Goal: Task Accomplishment & Management: Manage account settings

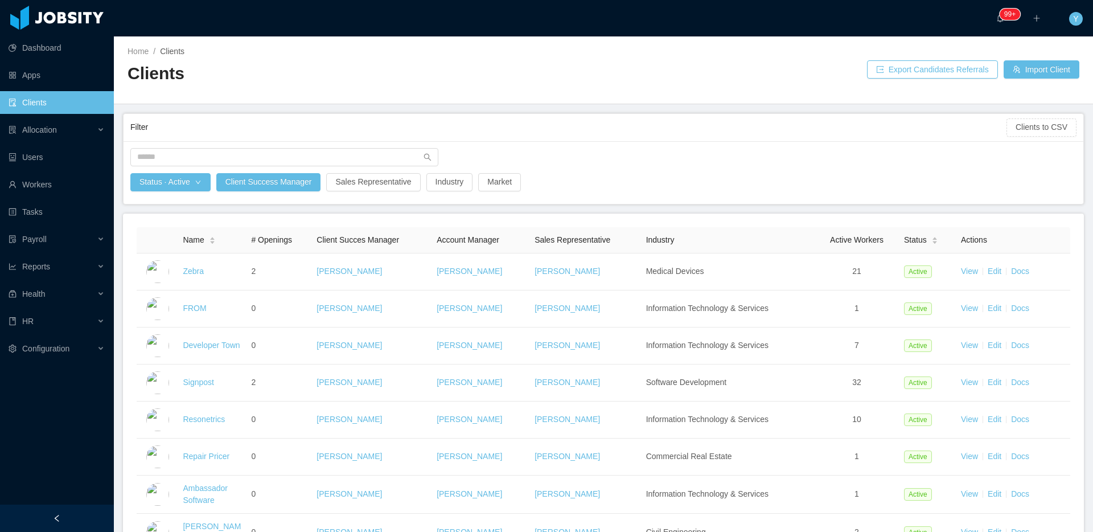
scroll to position [225, 0]
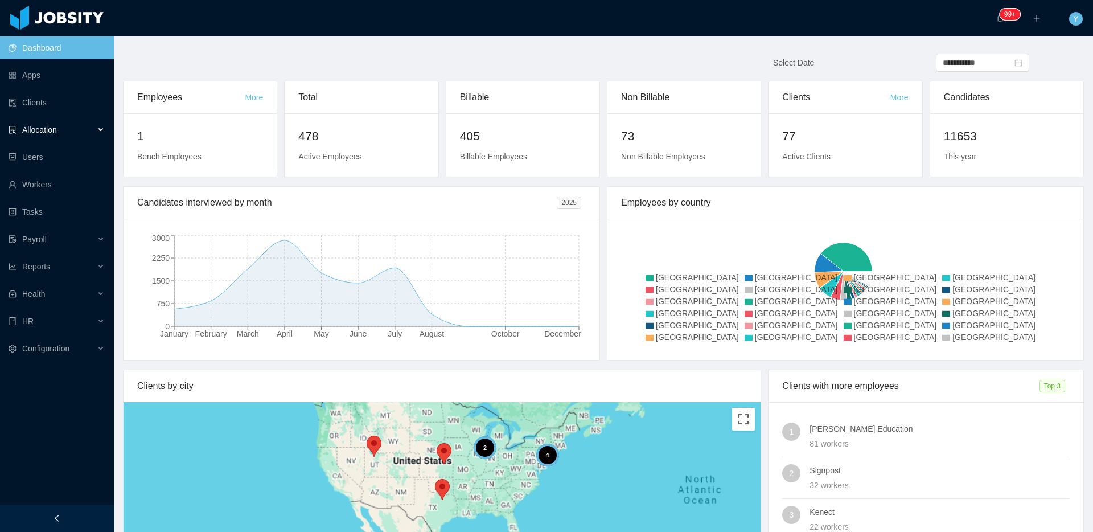
click at [36, 124] on div "Allocation" at bounding box center [57, 129] width 114 height 23
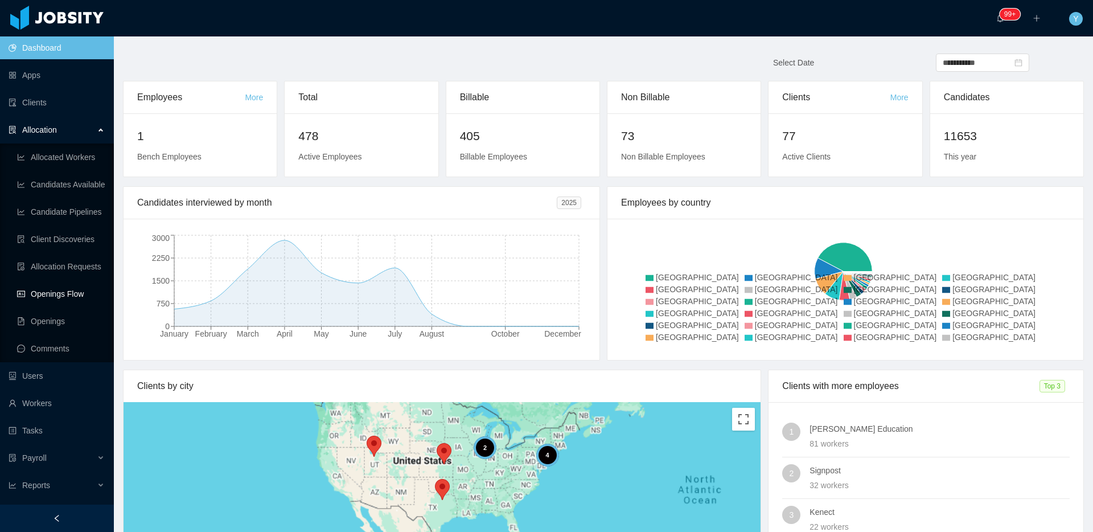
click at [64, 292] on link "Openings Flow" at bounding box center [61, 293] width 88 height 23
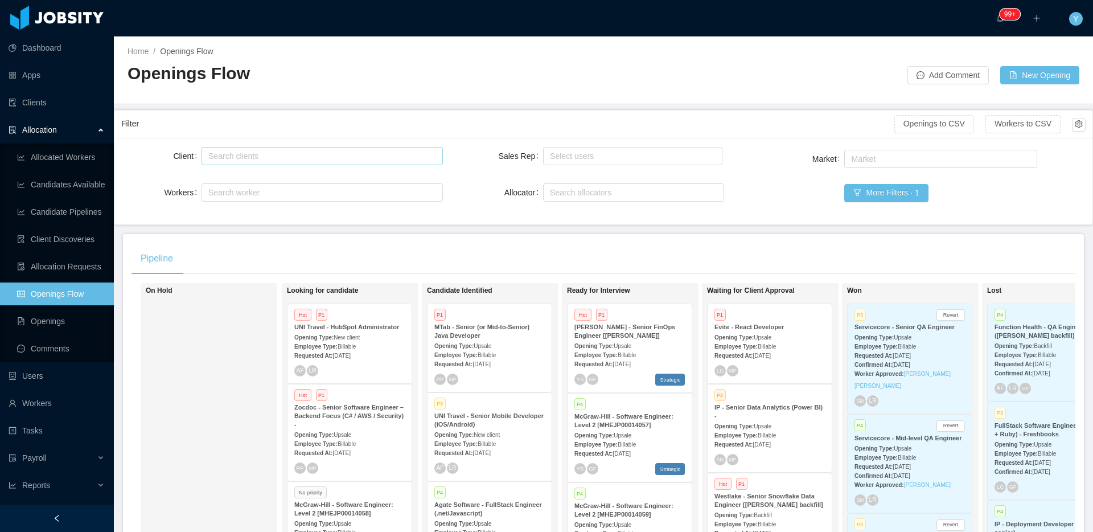
click at [244, 155] on div "Search clients" at bounding box center [319, 155] width 222 height 11
type input "**********"
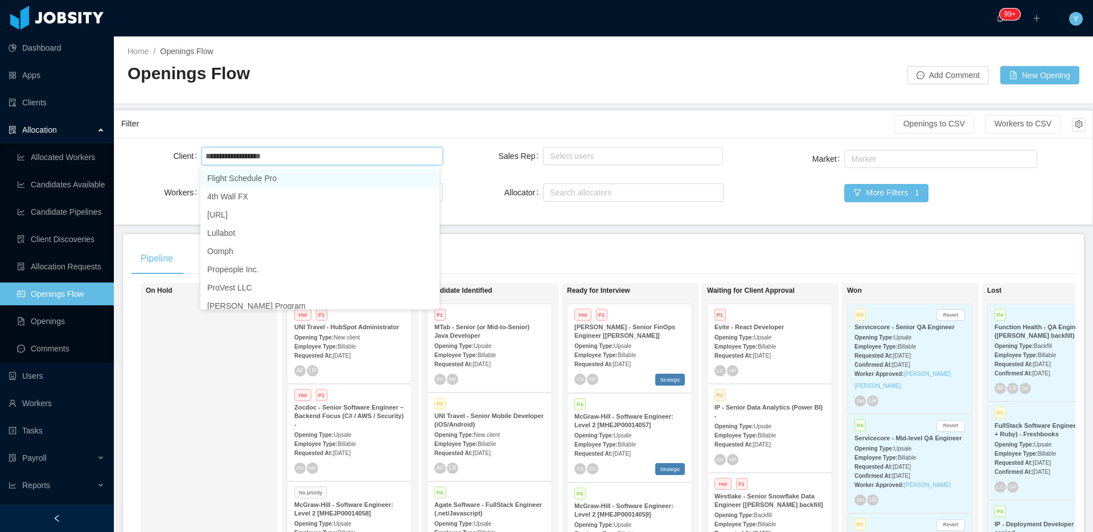
drag, startPoint x: 235, startPoint y: 179, endPoint x: 346, endPoint y: 133, distance: 120.0
click at [236, 179] on li "Flight Schedule Pro" at bounding box center [319, 178] width 239 height 18
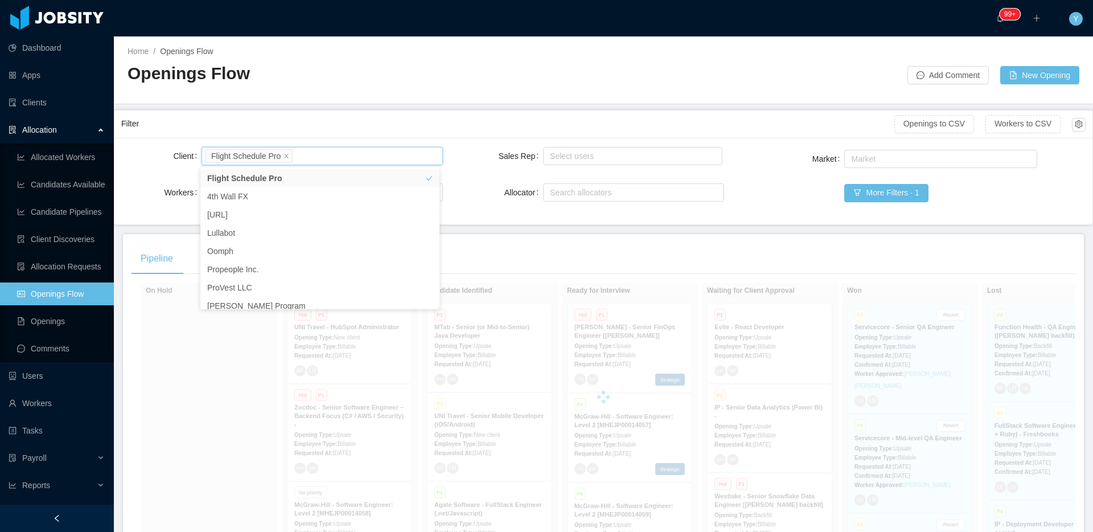
click at [346, 133] on div "Filter" at bounding box center [507, 123] width 773 height 21
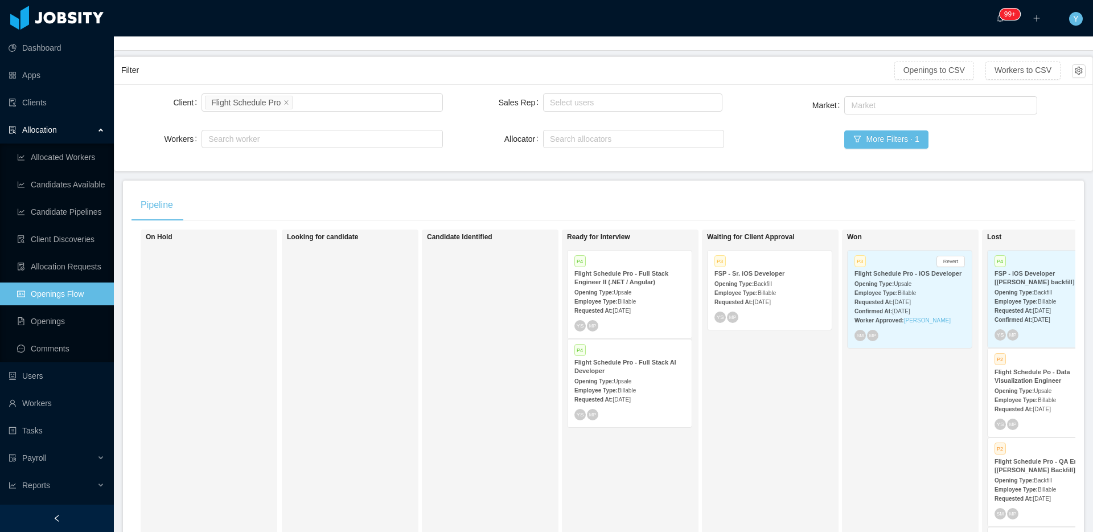
scroll to position [156, 0]
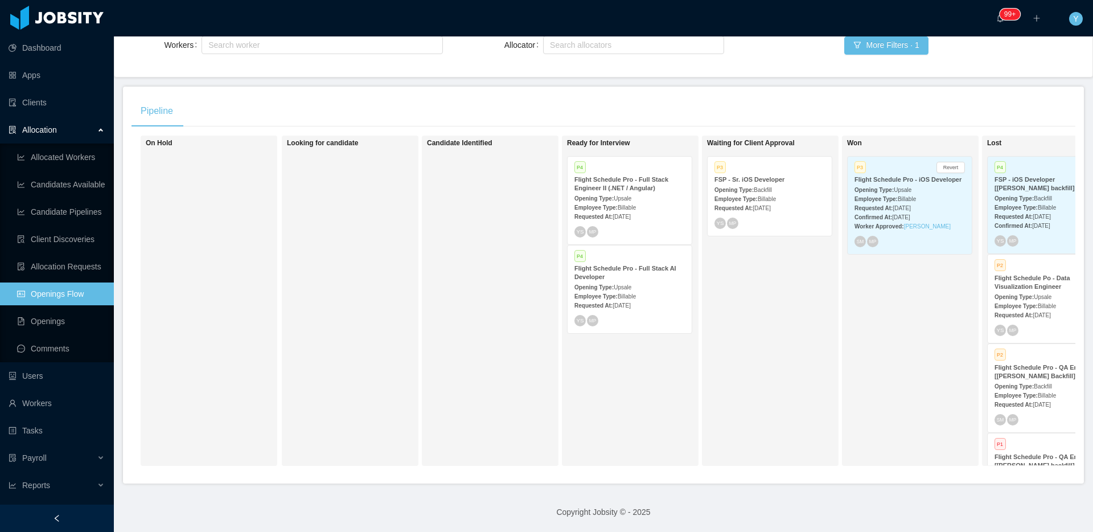
click at [753, 183] on div "Opening Type: Backfill" at bounding box center [770, 189] width 110 height 12
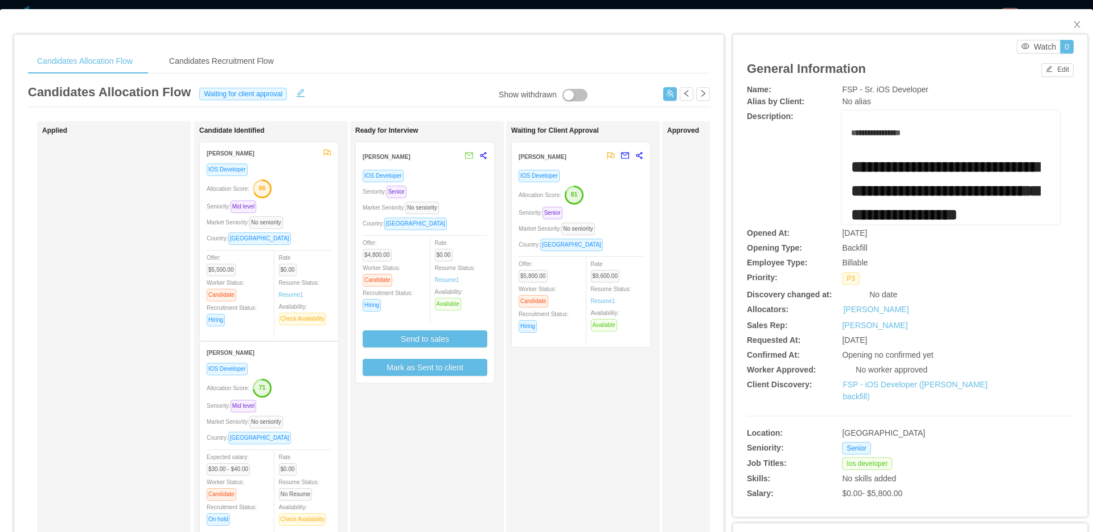
click at [463, 225] on div "Country: Brazil" at bounding box center [425, 223] width 125 height 13
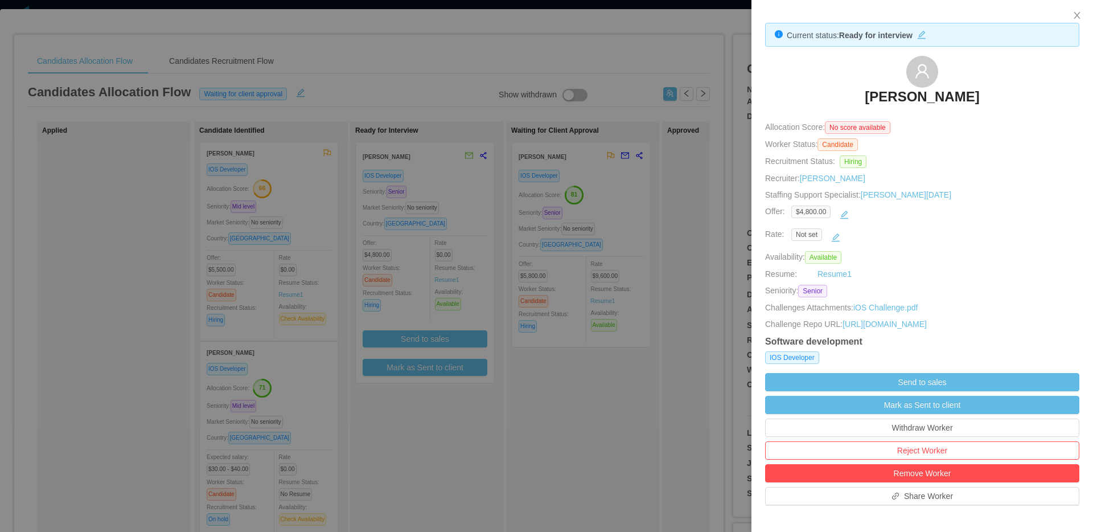
click at [518, 342] on div at bounding box center [546, 266] width 1093 height 532
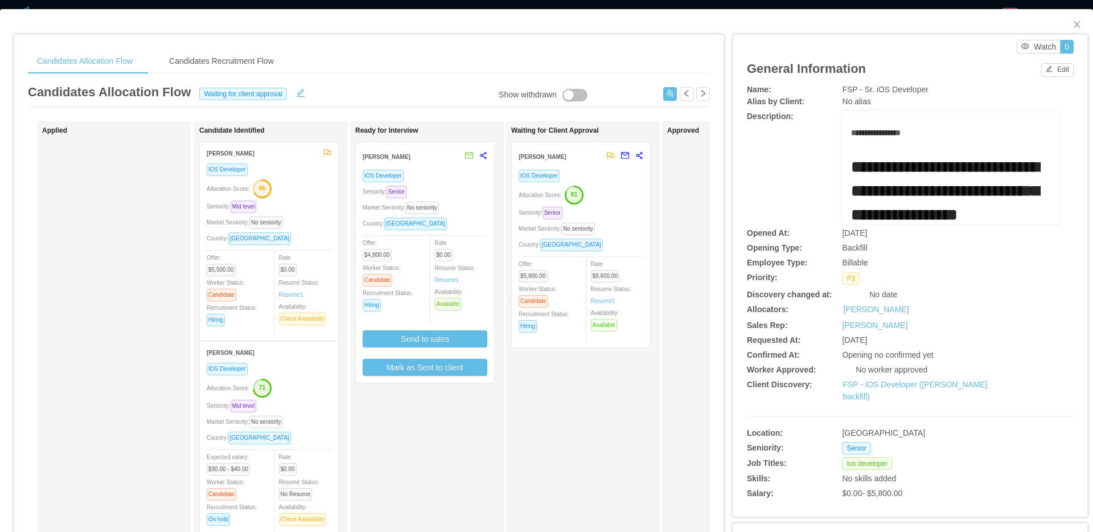
click at [463, 258] on div "Rate $0.00 Resume Status: Resume 1 Availability: Available" at bounding box center [466, 273] width 63 height 74
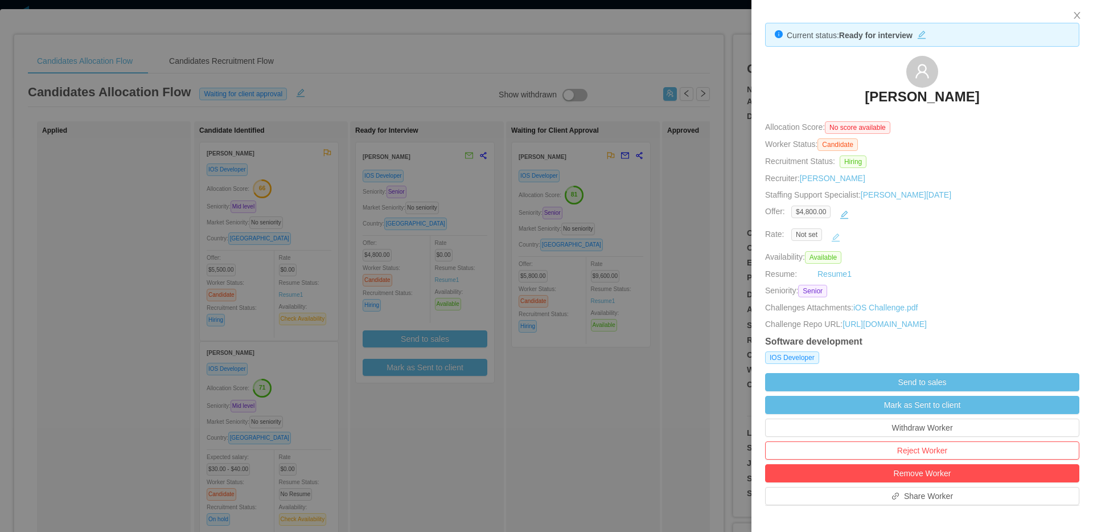
click at [834, 243] on button "button" at bounding box center [836, 237] width 18 height 18
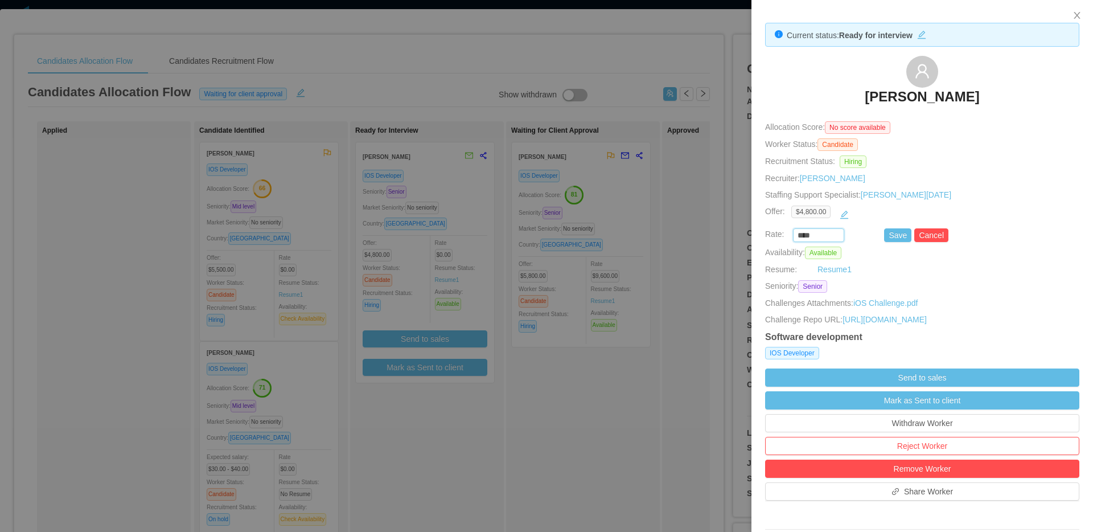
drag, startPoint x: 820, startPoint y: 237, endPoint x: 761, endPoint y: 238, distance: 59.2
click at [761, 238] on div "**** Save Cancel" at bounding box center [909, 235] width 314 height 14
type input "*******"
click at [890, 235] on button "Save" at bounding box center [897, 235] width 27 height 14
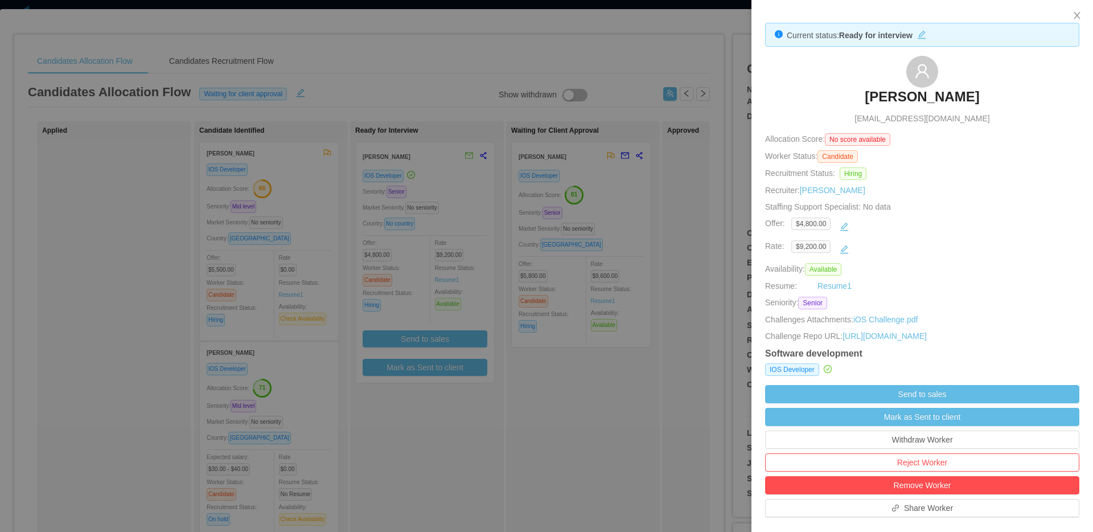
scroll to position [155, 0]
click at [654, 380] on div at bounding box center [546, 266] width 1093 height 532
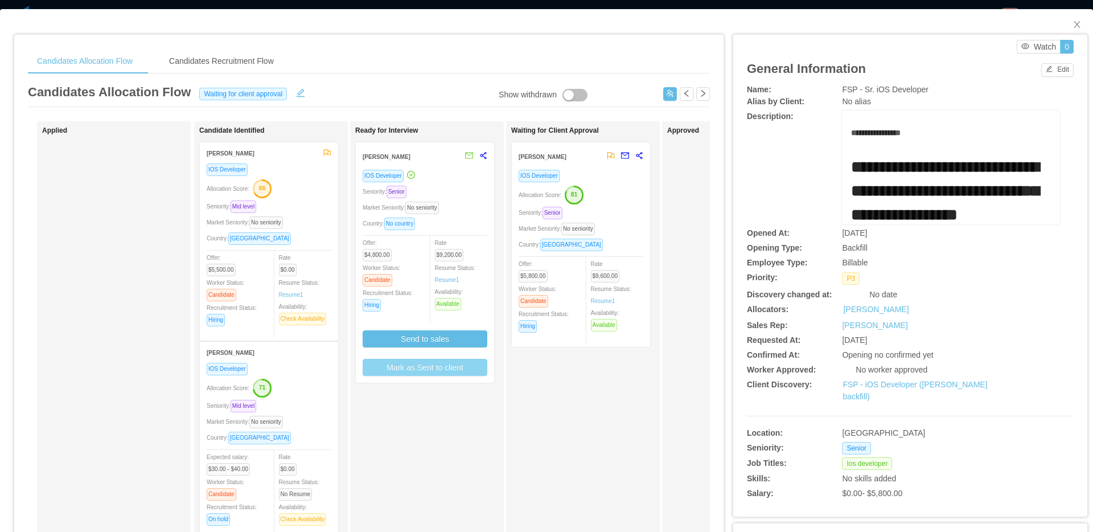
drag, startPoint x: 433, startPoint y: 367, endPoint x: 491, endPoint y: 359, distance: 58.7
click at [433, 367] on button "Mark as Sent to client" at bounding box center [425, 367] width 125 height 17
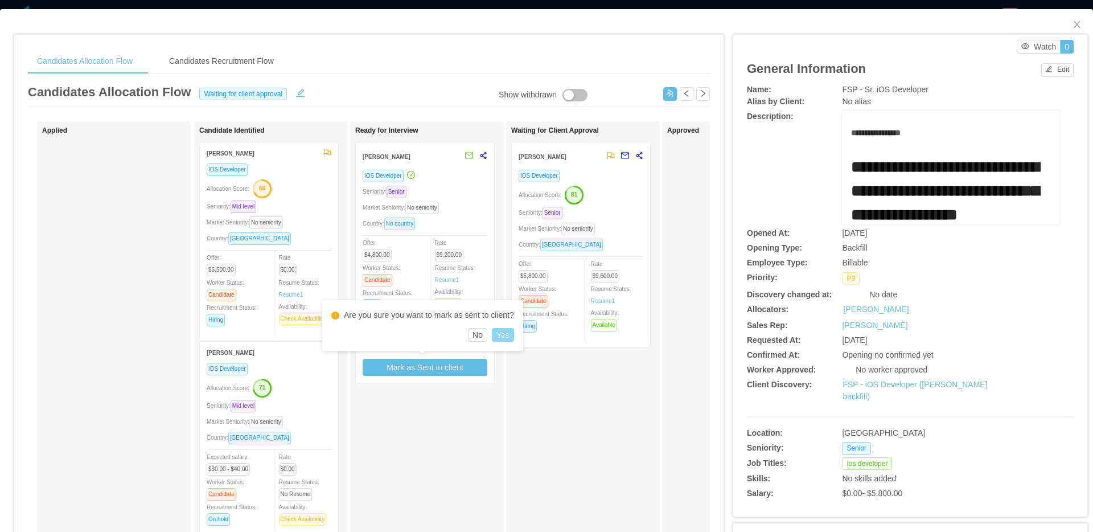
click at [514, 331] on button "Yes" at bounding box center [503, 335] width 22 height 14
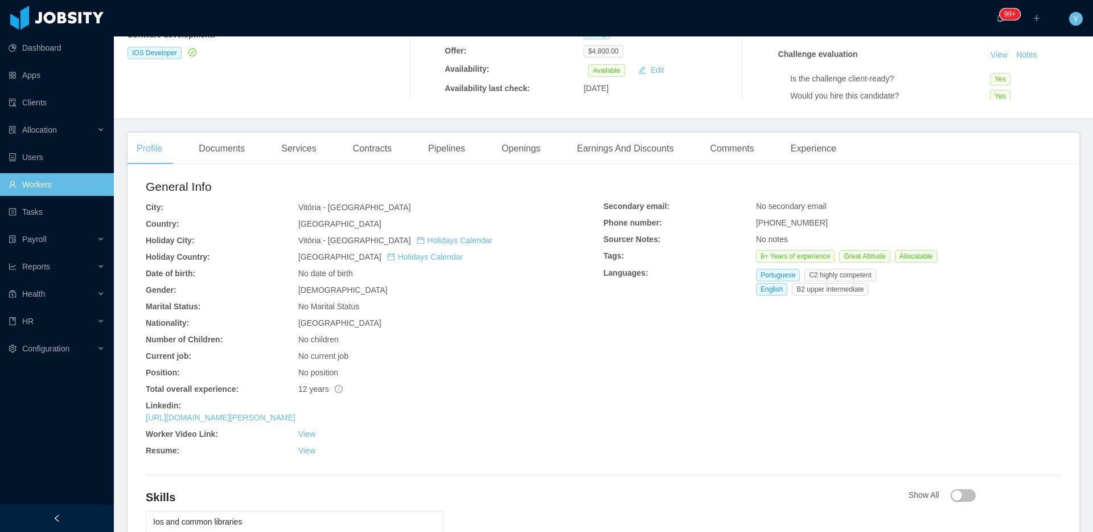
scroll to position [203, 0]
click at [523, 147] on div "Openings" at bounding box center [521, 148] width 58 height 32
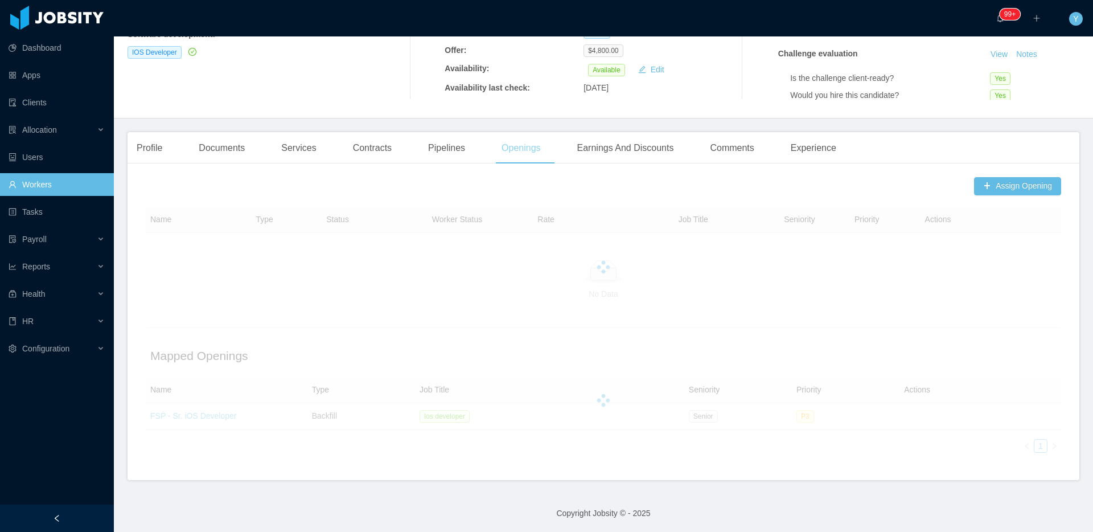
scroll to position [188, 0]
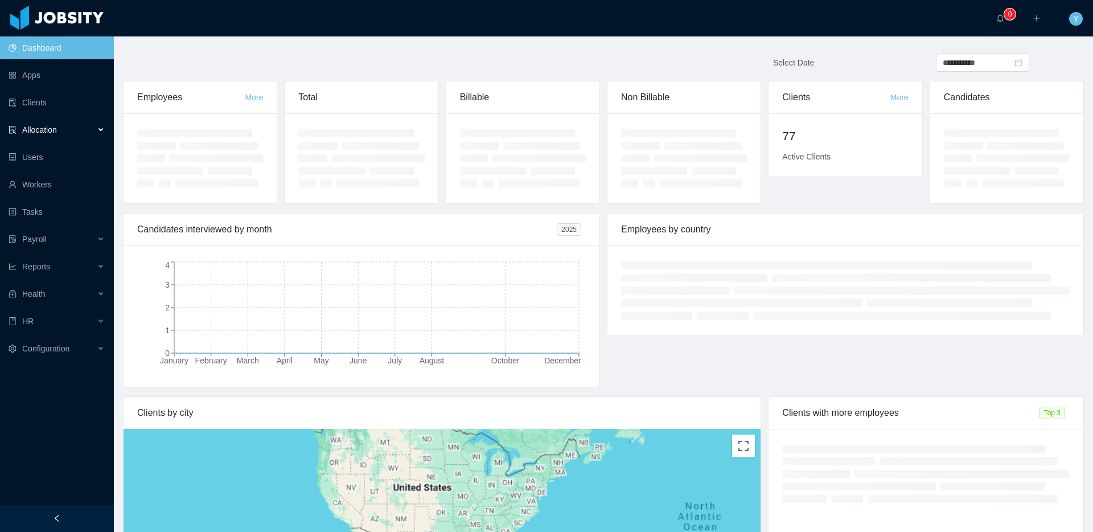
click at [83, 133] on div "Allocation" at bounding box center [57, 129] width 114 height 23
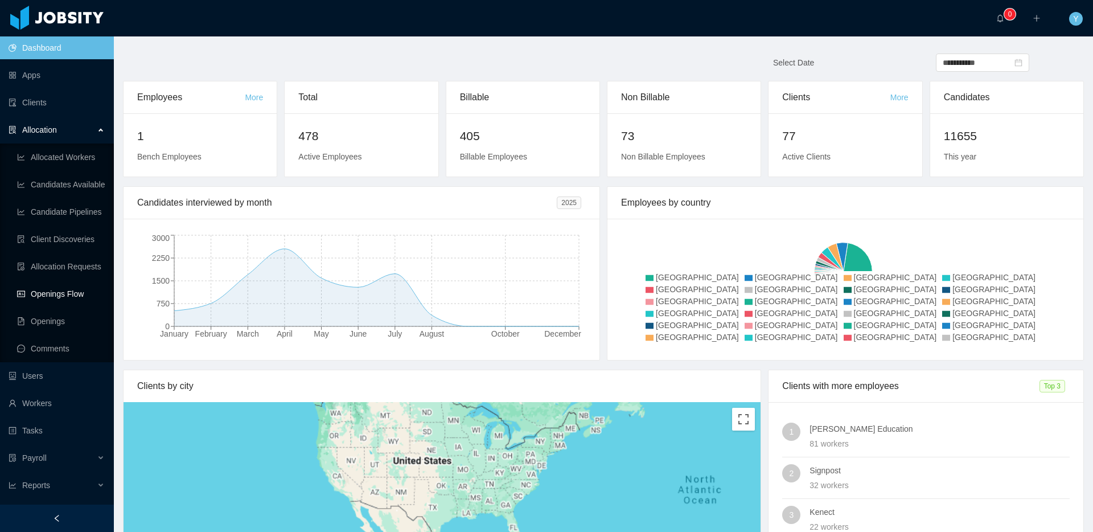
click at [58, 285] on link "Openings Flow" at bounding box center [61, 293] width 88 height 23
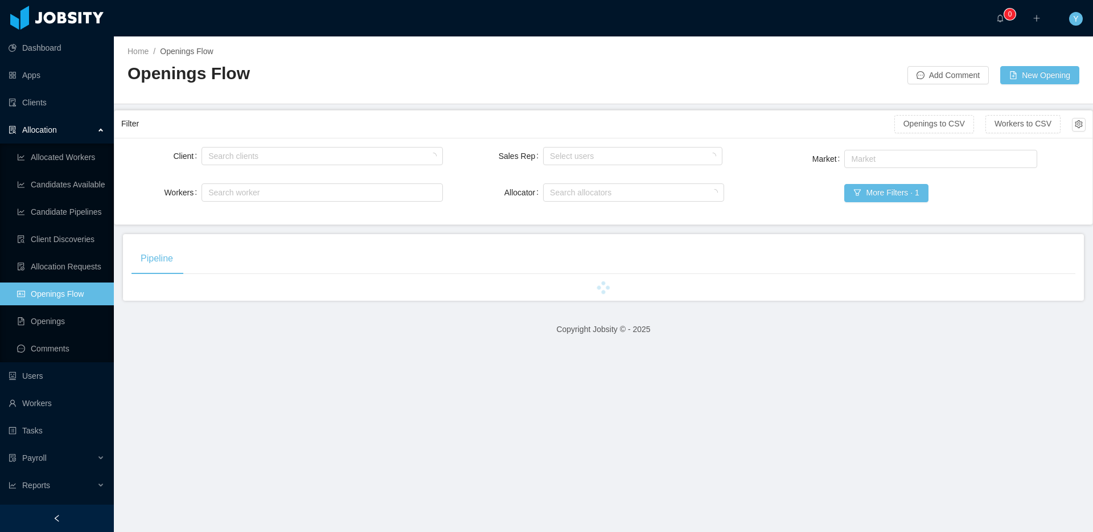
click at [253, 170] on div "Client Search clients Workers Search worker" at bounding box center [282, 181] width 322 height 73
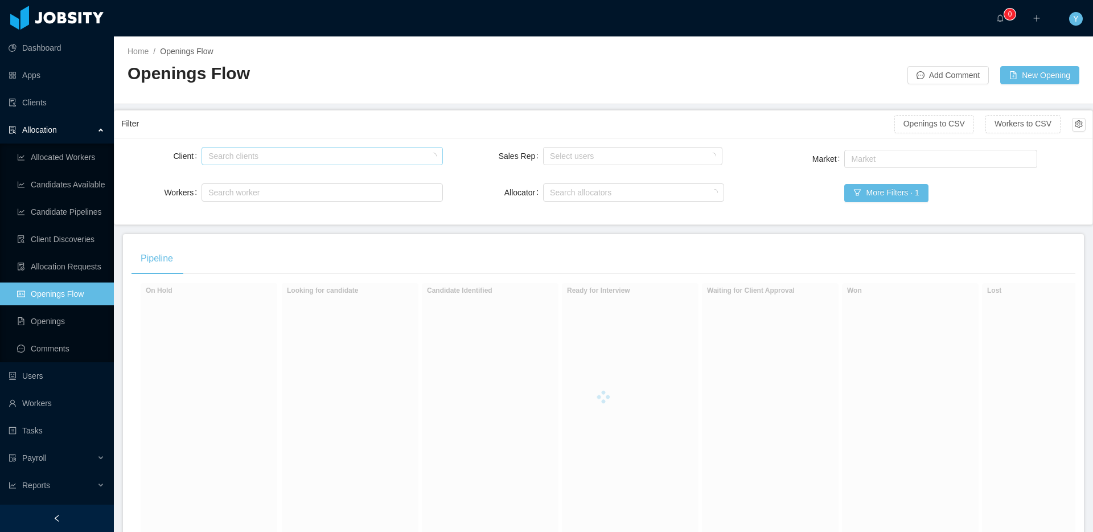
click at [266, 160] on div "Search clients" at bounding box center [319, 155] width 222 height 11
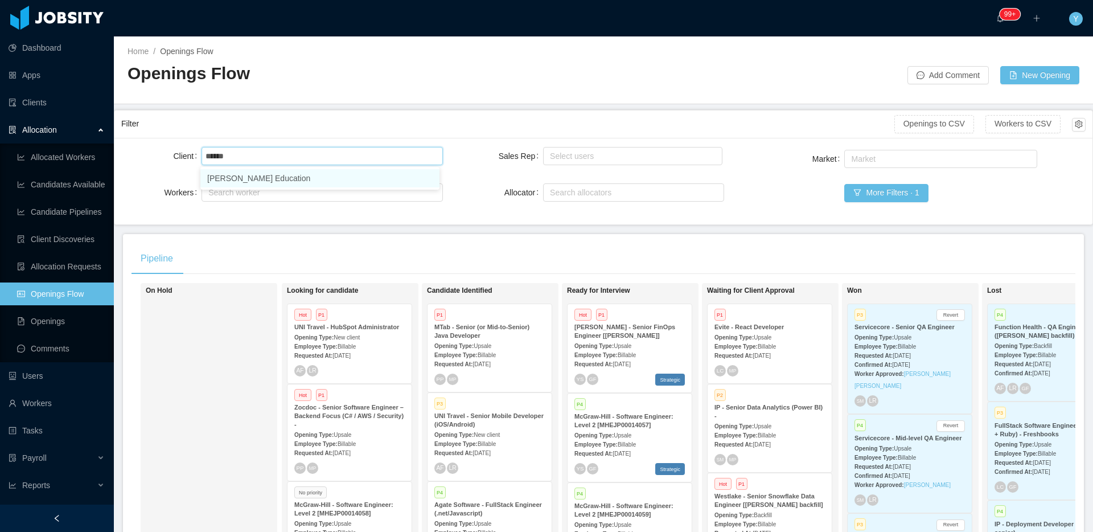
click at [629, 344] on span "Upsale" at bounding box center [623, 346] width 18 height 6
type input "******"
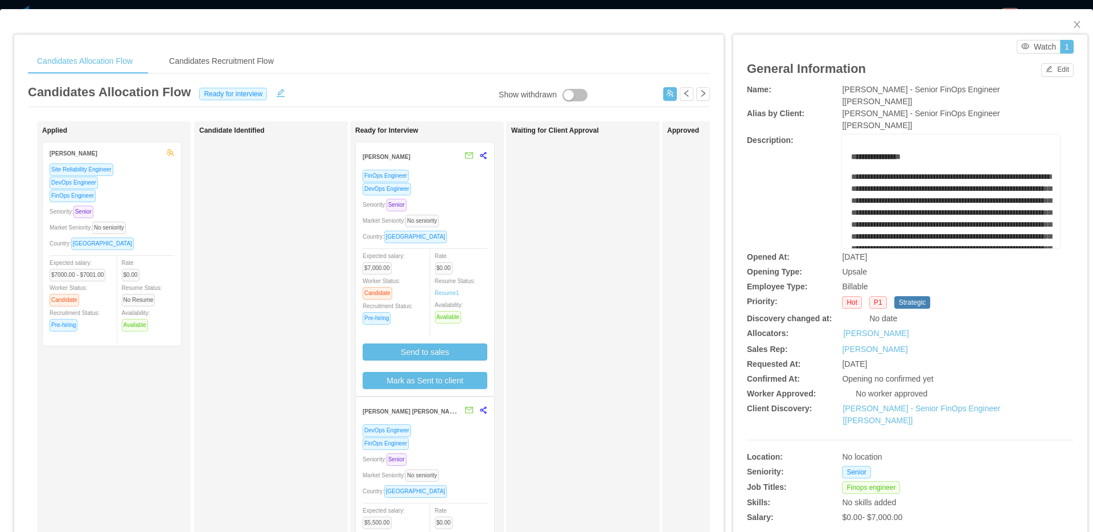
click at [453, 203] on div "Seniority: Senior" at bounding box center [425, 204] width 125 height 13
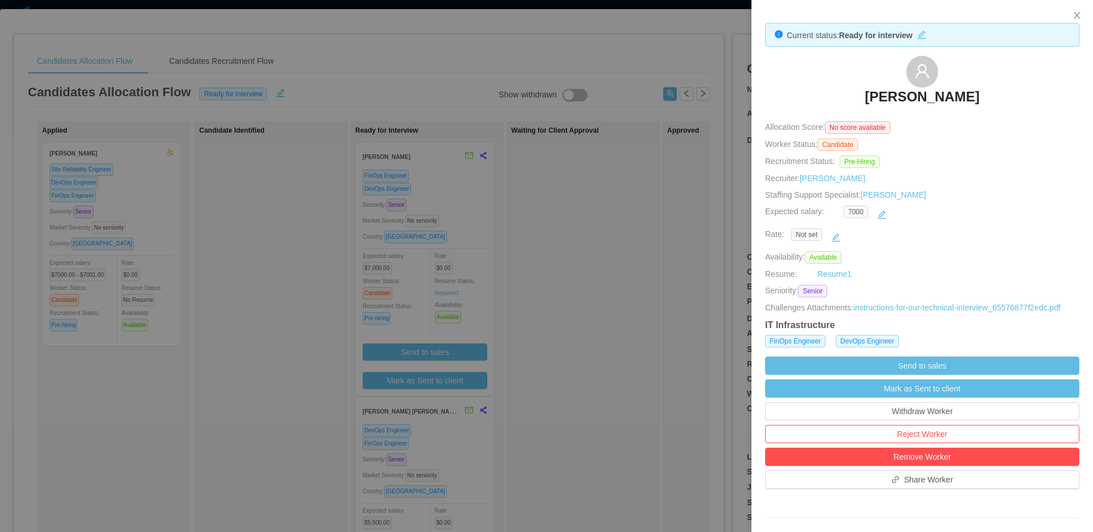
click at [626, 241] on div at bounding box center [546, 266] width 1093 height 532
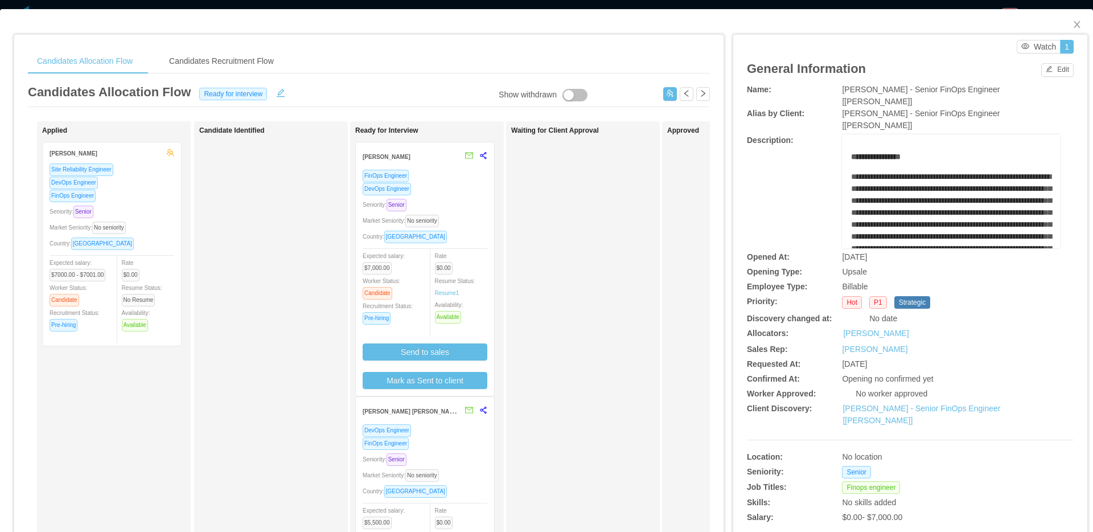
click at [465, 285] on div "Rate $0.00 Resume Status: Resume 1 Availability: Available" at bounding box center [466, 286] width 63 height 74
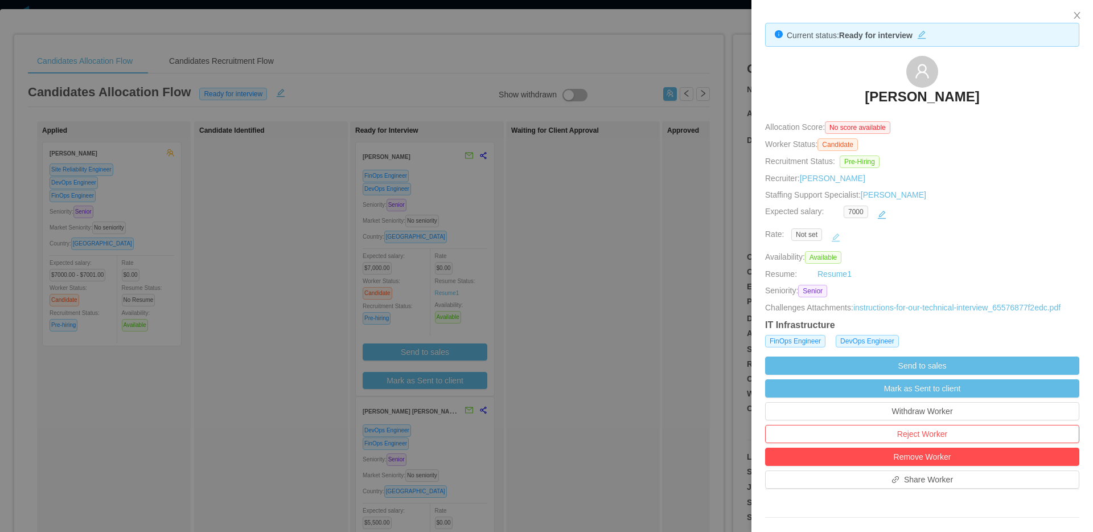
click at [835, 243] on button "button" at bounding box center [836, 237] width 18 height 18
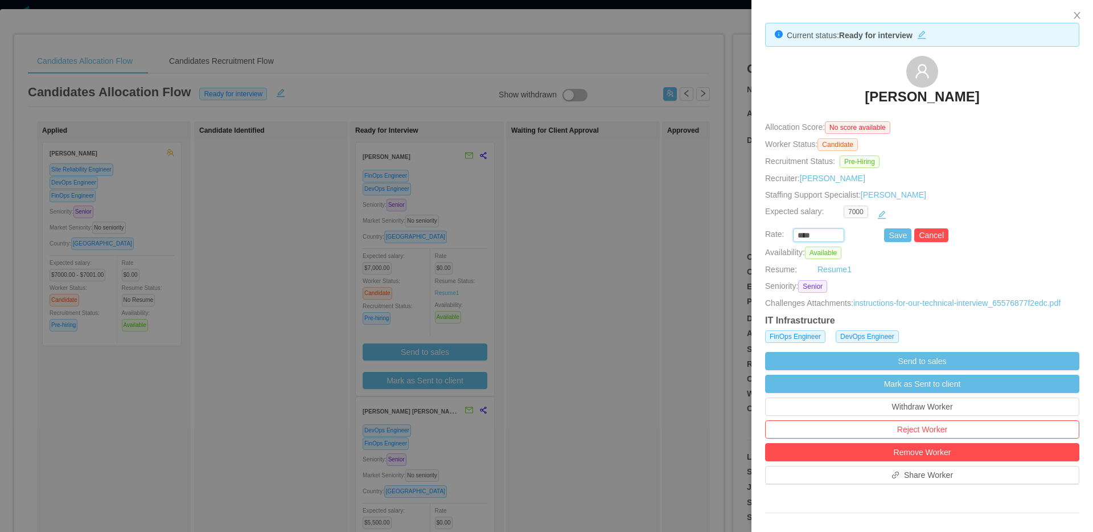
drag, startPoint x: 819, startPoint y: 234, endPoint x: 762, endPoint y: 234, distance: 57.5
click at [762, 234] on div "**** Save Cancel" at bounding box center [909, 235] width 314 height 14
paste input "****"
type input "********"
click at [900, 233] on button "Save" at bounding box center [897, 235] width 27 height 14
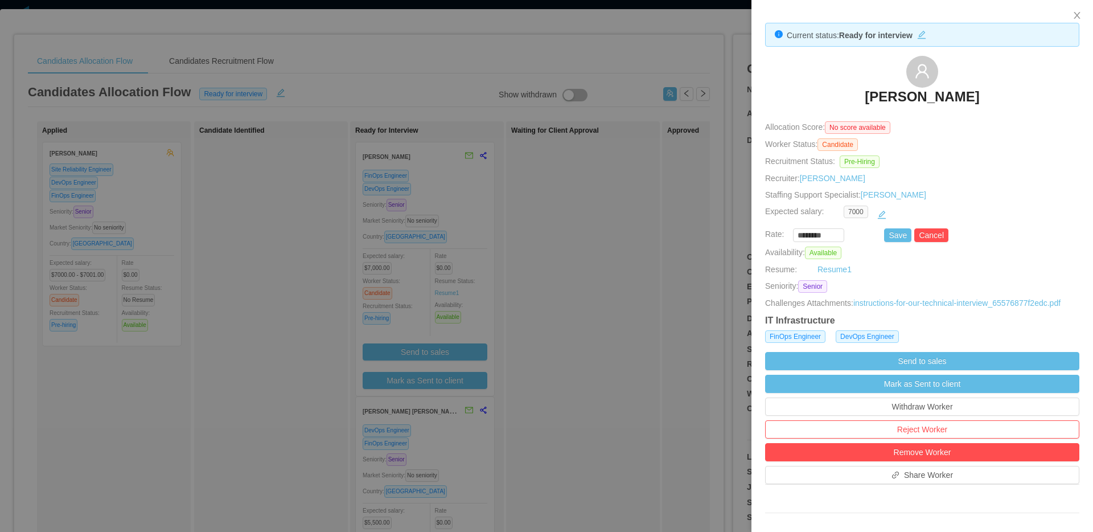
click at [561, 302] on div at bounding box center [546, 266] width 1093 height 532
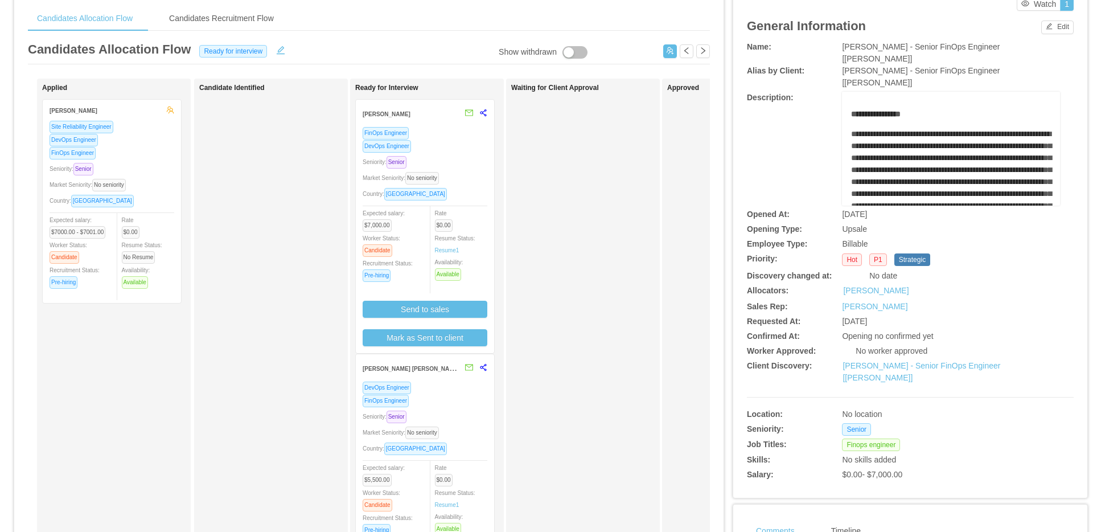
scroll to position [223, 0]
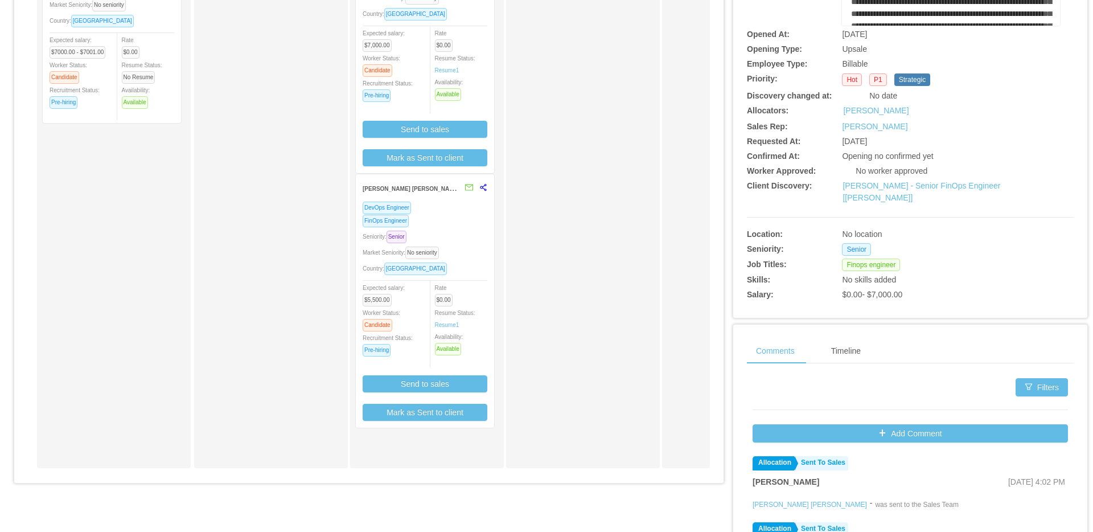
click at [449, 224] on div "FinOps Engineer" at bounding box center [425, 220] width 125 height 13
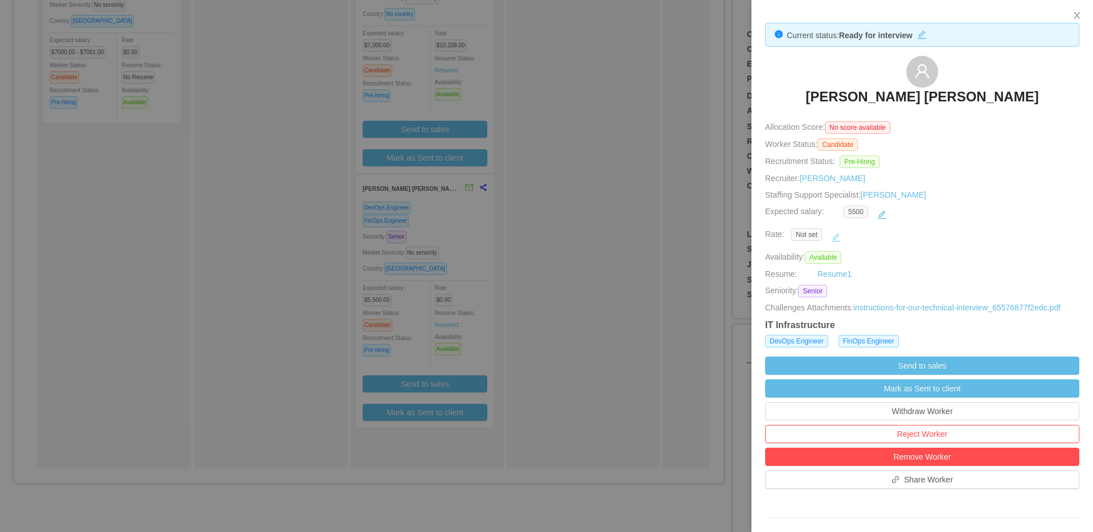
click at [832, 235] on button "button" at bounding box center [836, 237] width 18 height 18
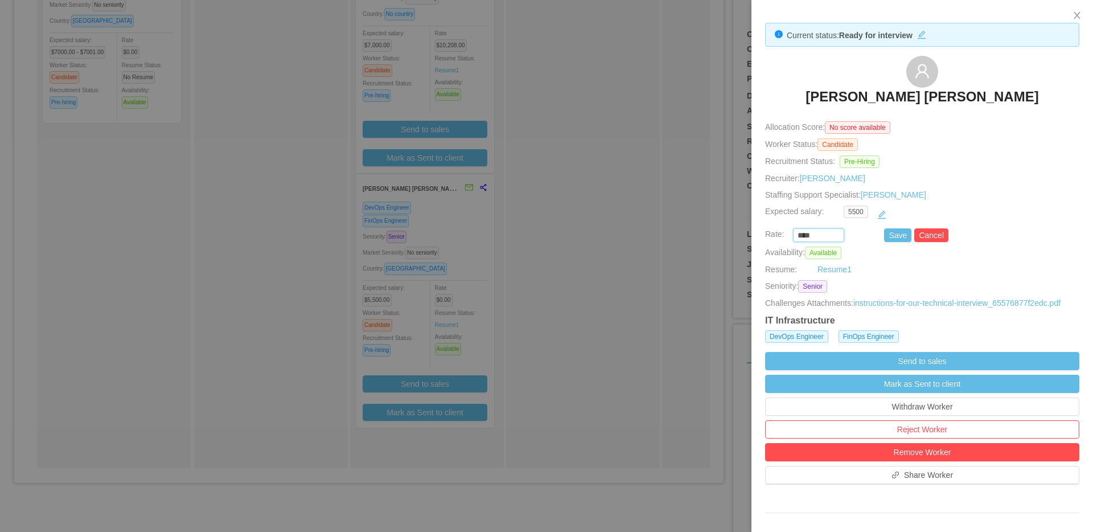
drag, startPoint x: 823, startPoint y: 235, endPoint x: 769, endPoint y: 235, distance: 54.7
click at [769, 235] on div "**** Save Cancel" at bounding box center [909, 235] width 314 height 14
paste input "***"
type input "*******"
click at [893, 235] on button "Save" at bounding box center [897, 235] width 27 height 14
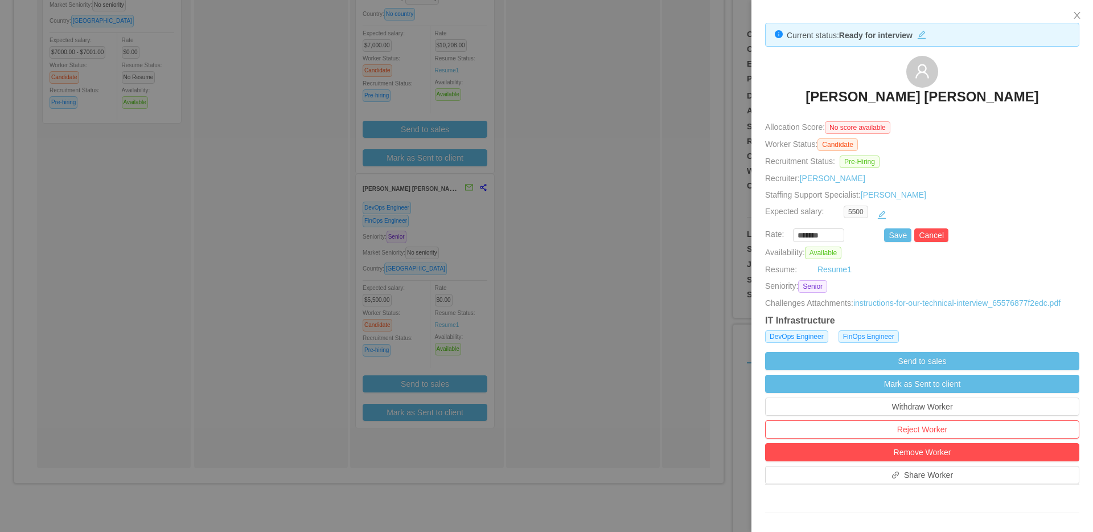
click at [583, 231] on div at bounding box center [546, 266] width 1093 height 532
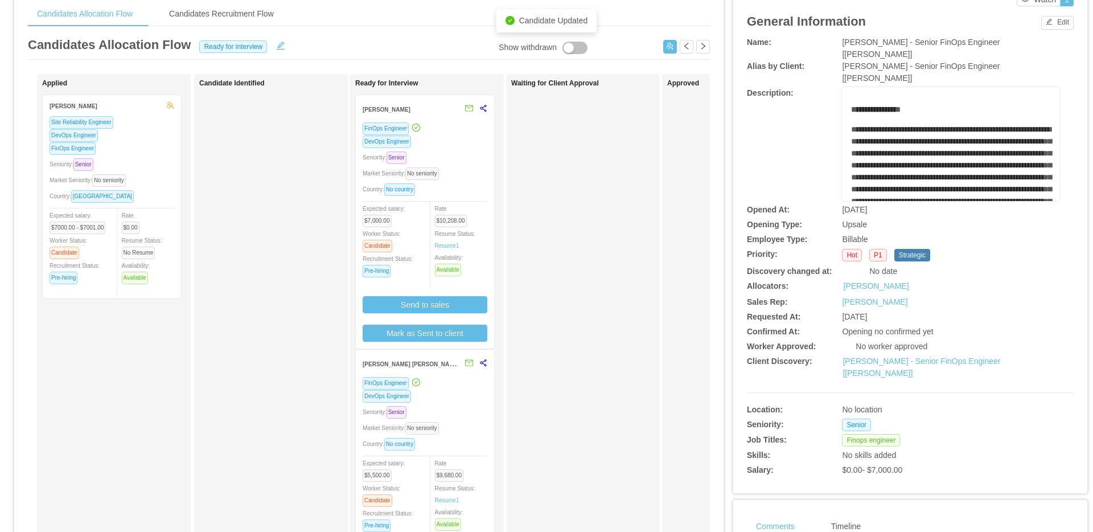
scroll to position [0, 0]
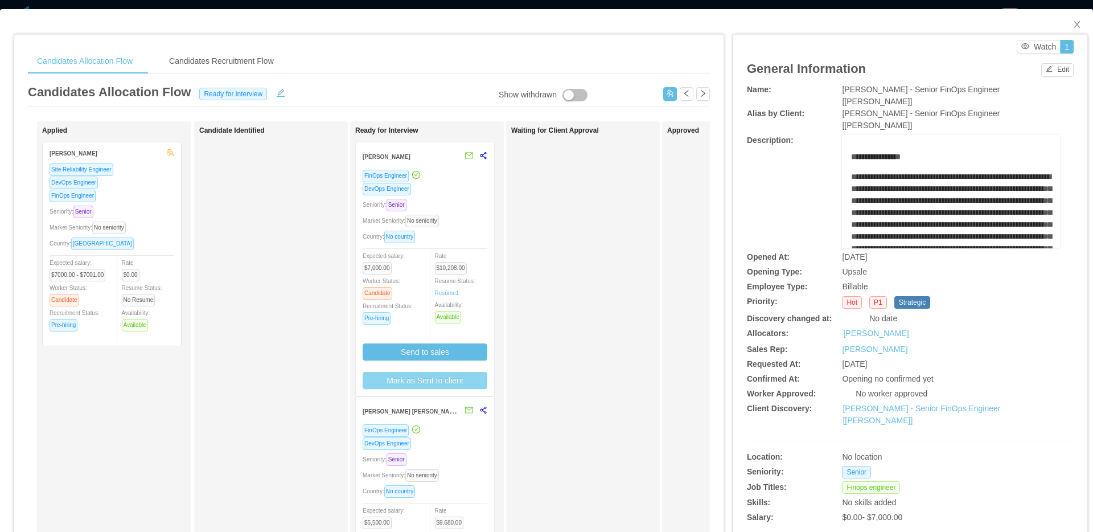
click at [448, 377] on button "Mark as Sent to client" at bounding box center [425, 380] width 125 height 17
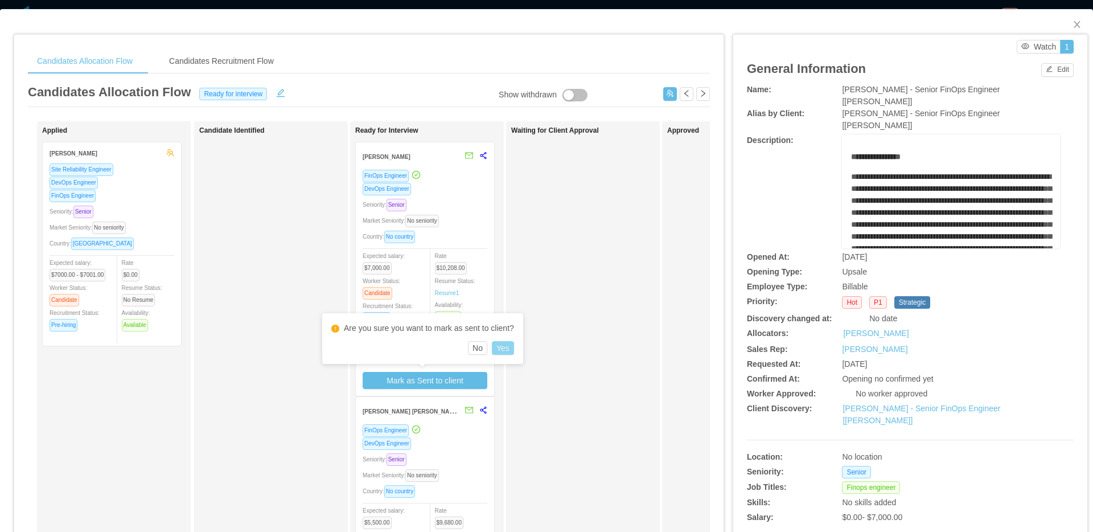
click at [510, 343] on button "Yes" at bounding box center [503, 348] width 22 height 14
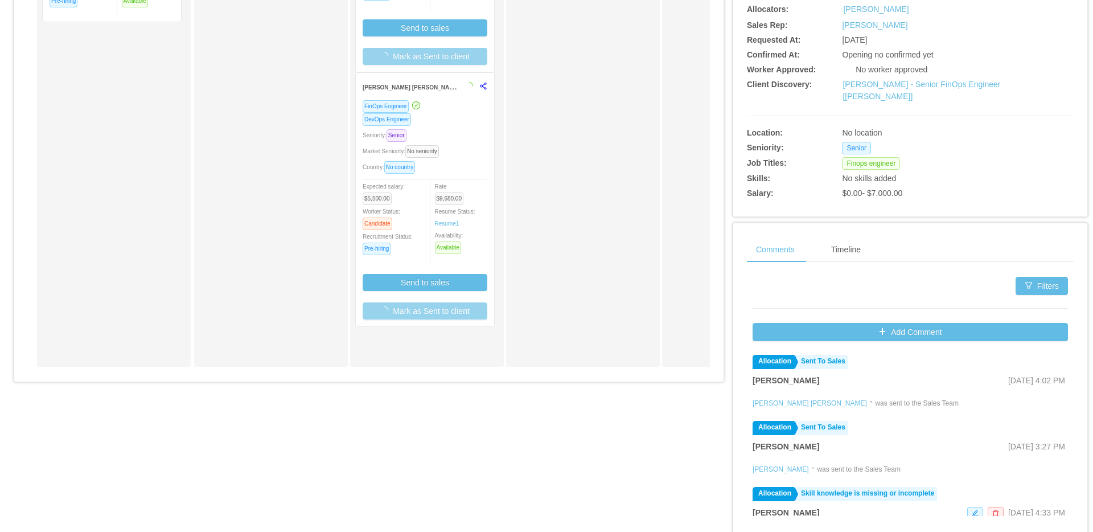
scroll to position [334, 0]
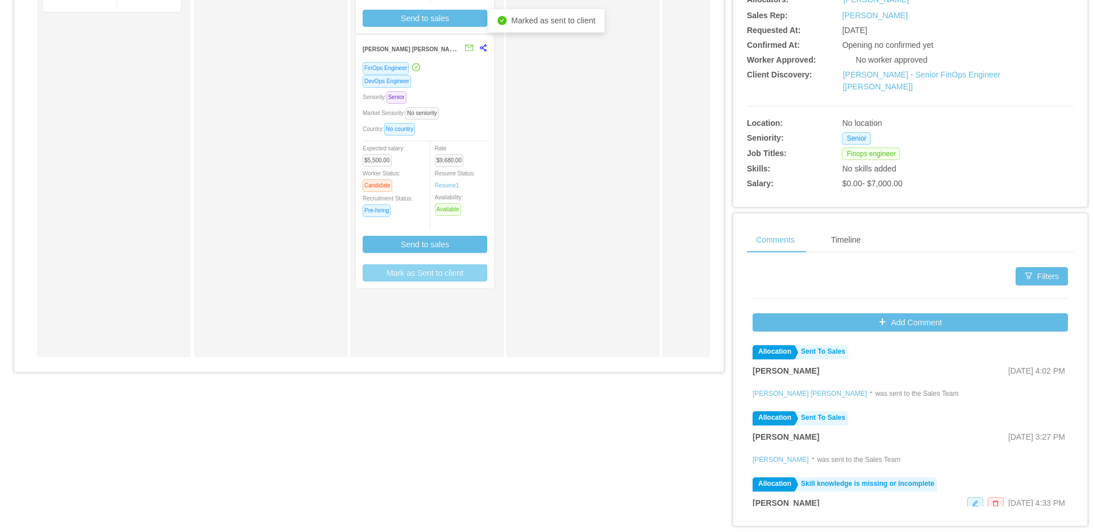
click at [467, 278] on button "Mark as Sent to client" at bounding box center [425, 272] width 125 height 17
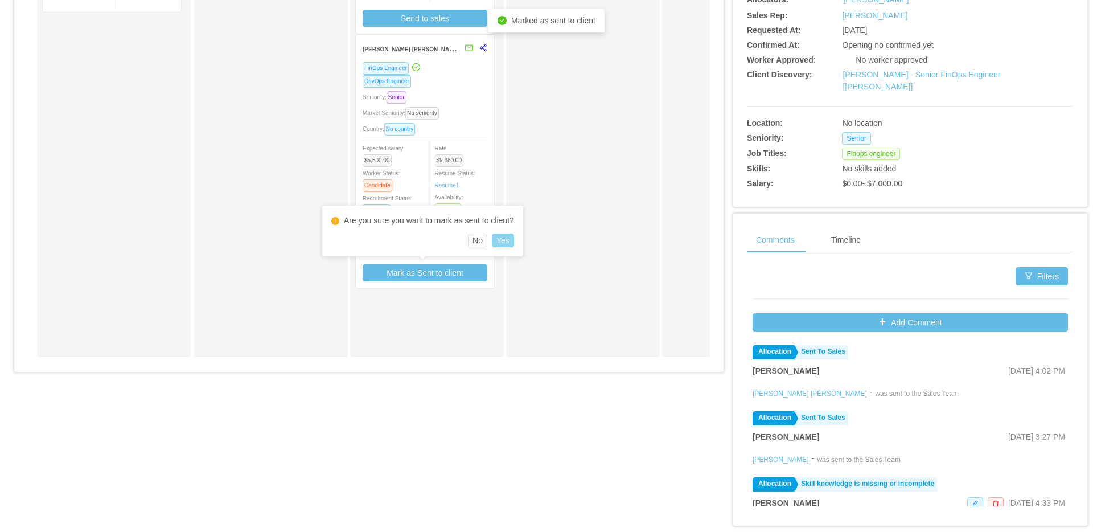
click at [512, 240] on button "Yes" at bounding box center [503, 240] width 22 height 14
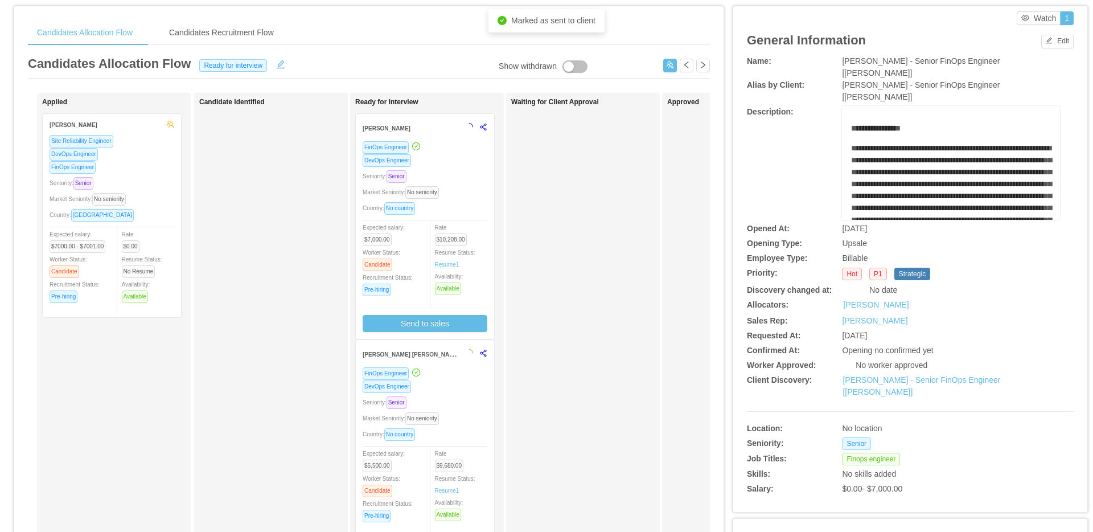
scroll to position [0, 0]
